Goal: Navigation & Orientation: Go to known website

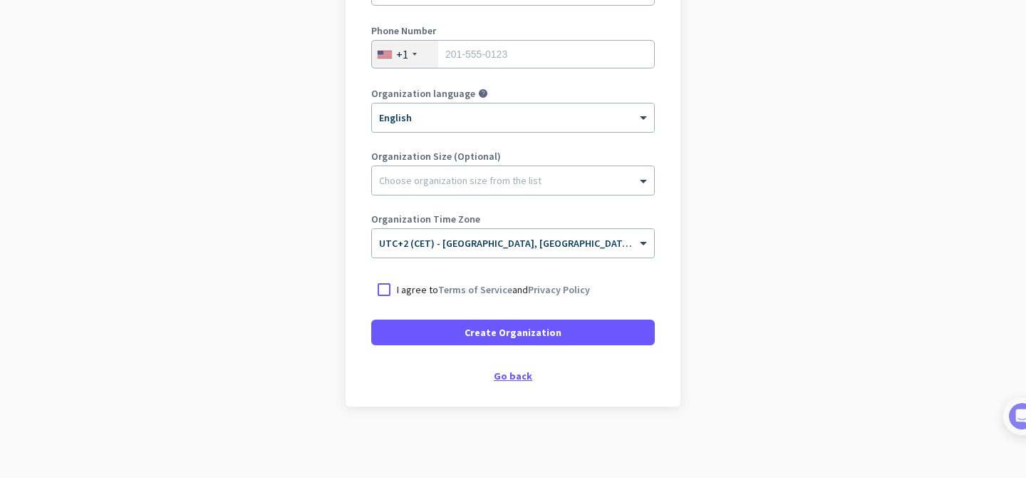
scroll to position [254, 0]
click at [508, 376] on div "Go back" at bounding box center [513, 376] width 284 height 10
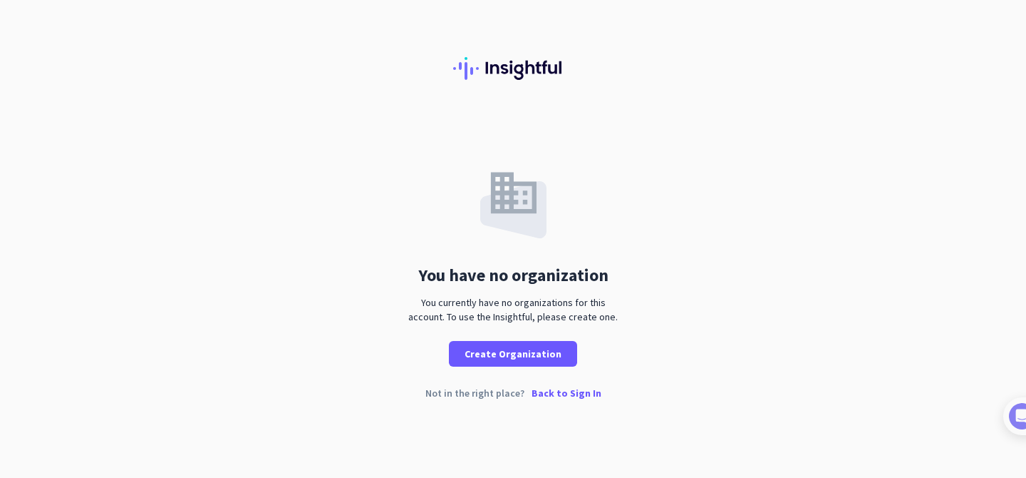
drag, startPoint x: 419, startPoint y: 273, endPoint x: 636, endPoint y: 316, distance: 220.9
click at [636, 316] on div "You have no organization You currently have no organizations for this account. …" at bounding box center [513, 240] width 1026 height 251
click at [567, 396] on p "Back to Sign In" at bounding box center [567, 393] width 70 height 10
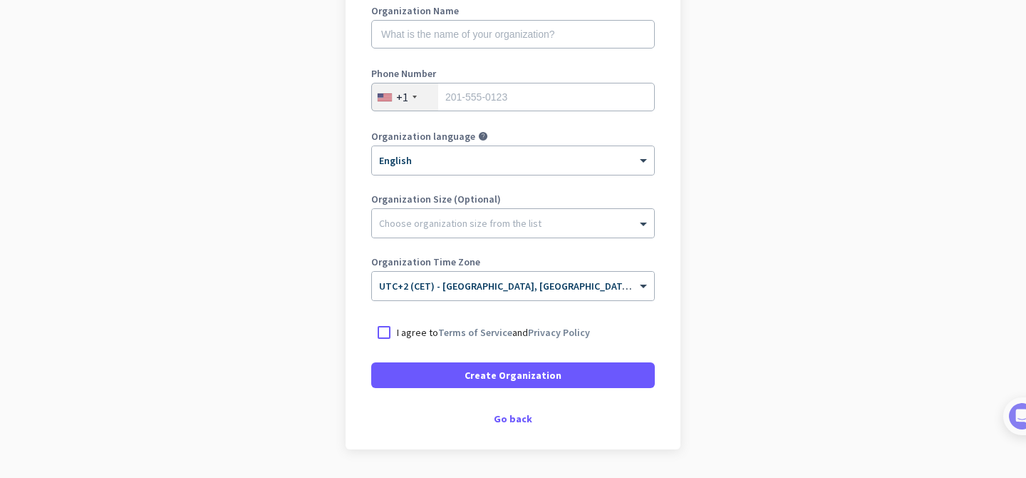
scroll to position [255, 0]
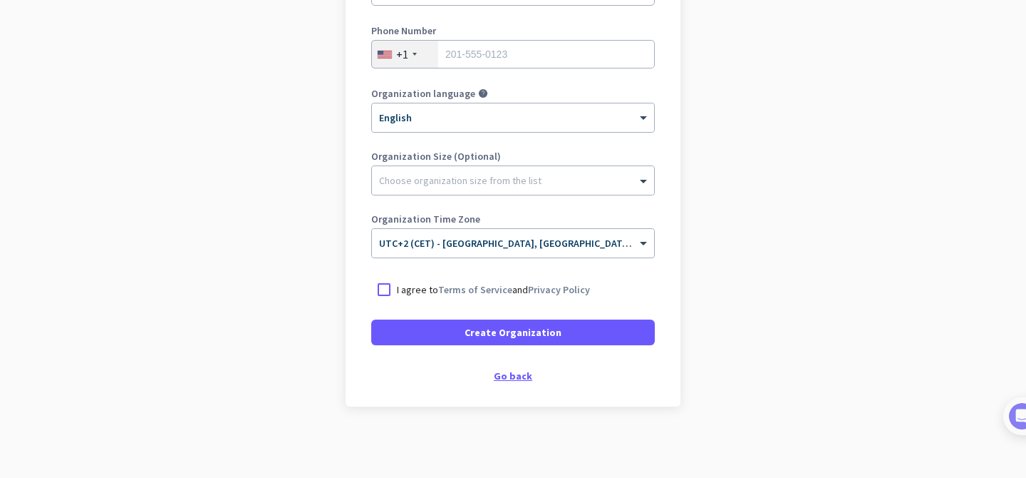
click at [527, 373] on div "Go back" at bounding box center [513, 376] width 284 height 10
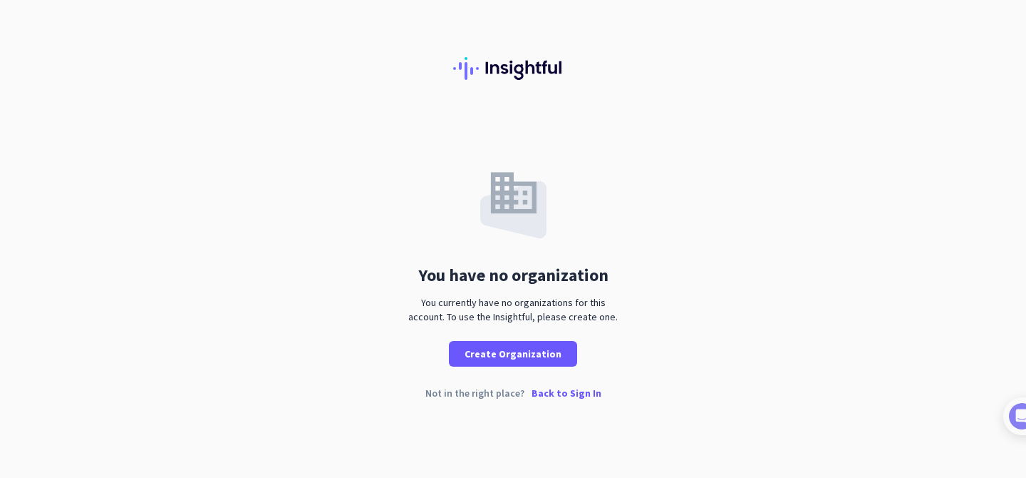
click at [571, 397] on p "Back to Sign In" at bounding box center [567, 393] width 70 height 10
